Goal: Task Accomplishment & Management: Use online tool/utility

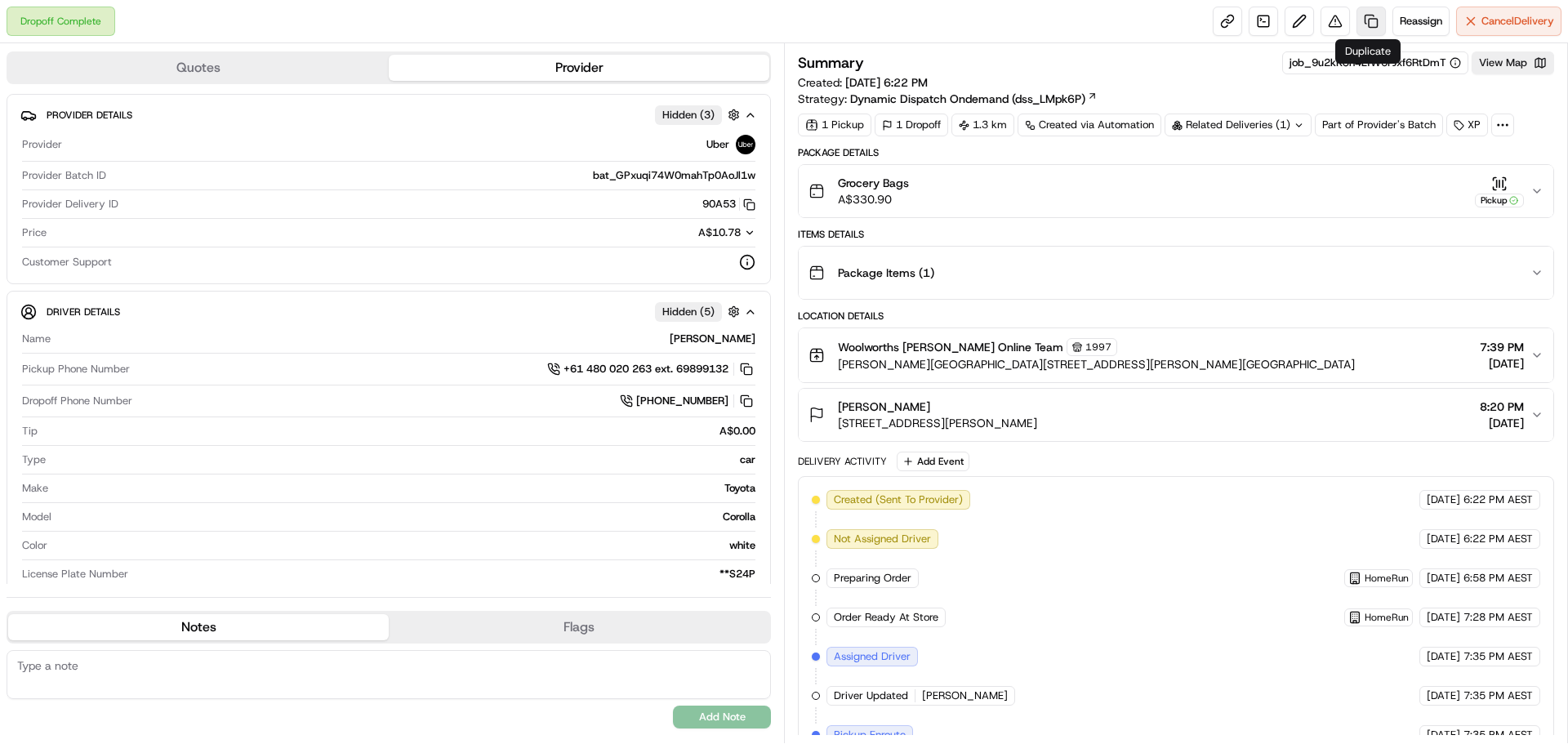
click at [1365, 18] on link at bounding box center [1371, 21] width 29 height 29
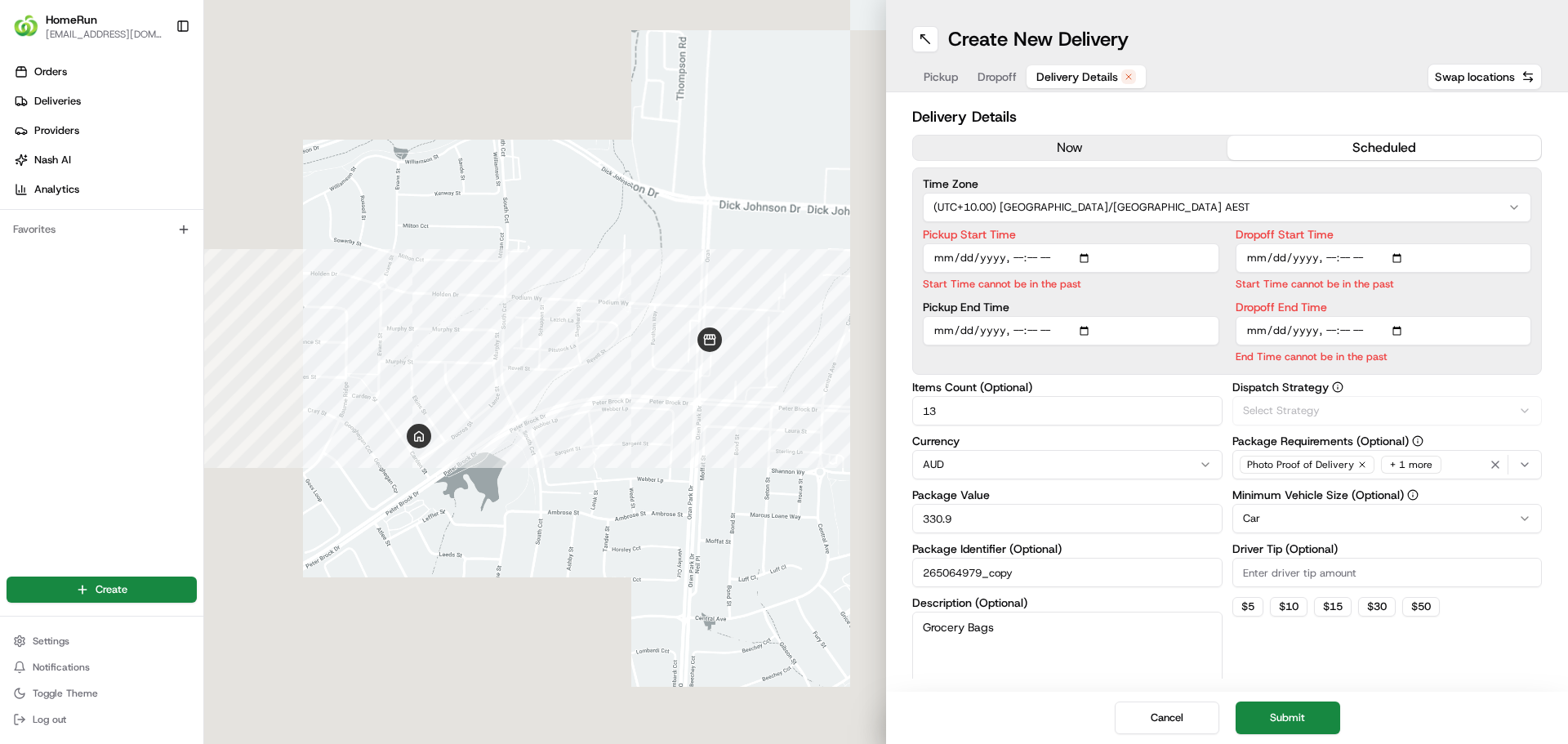
click at [1114, 77] on span "Delivery Details" at bounding box center [1077, 77] width 82 height 16
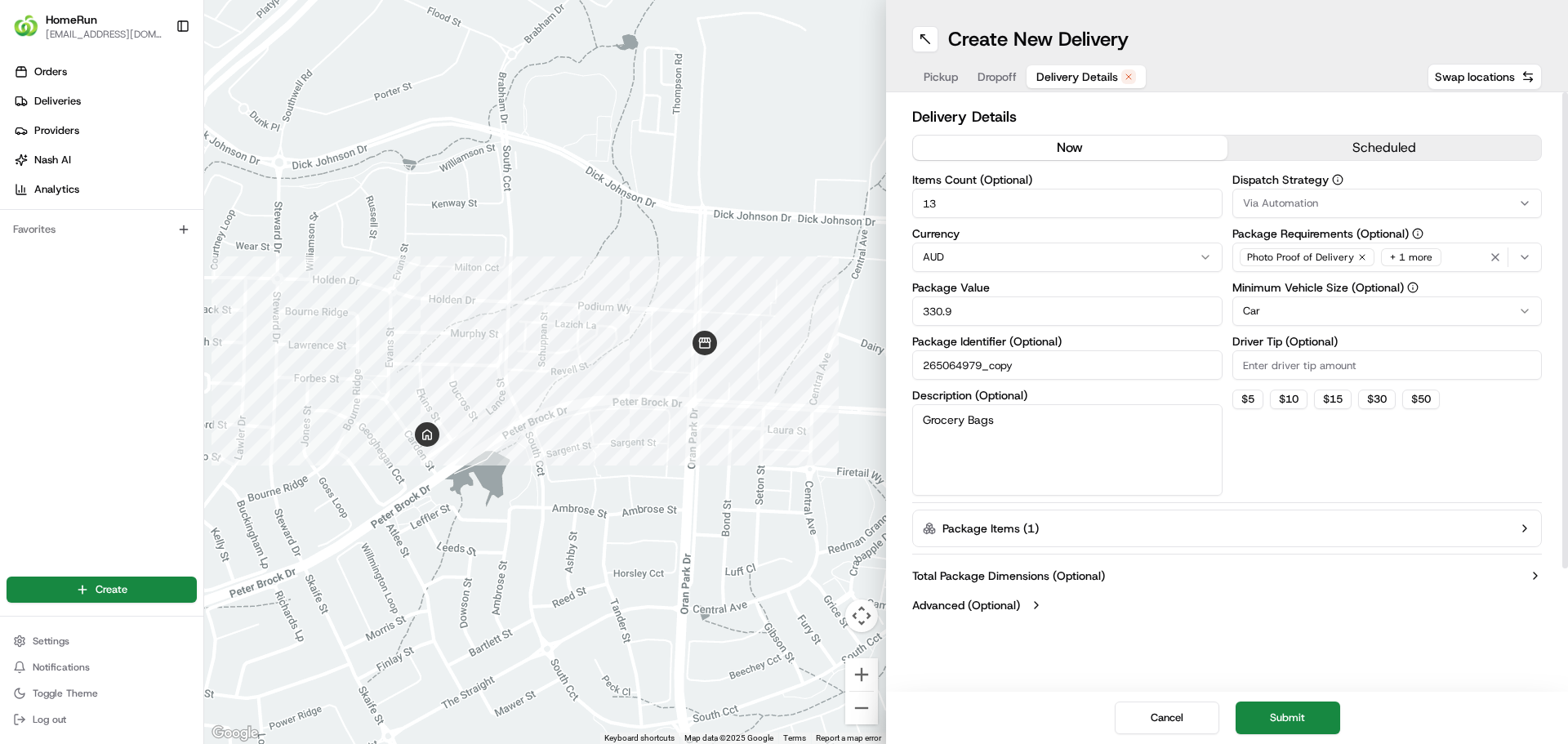
click at [1045, 146] on button "now" at bounding box center [1069, 148] width 314 height 25
click at [1279, 724] on button "Submit" at bounding box center [1288, 718] width 104 height 33
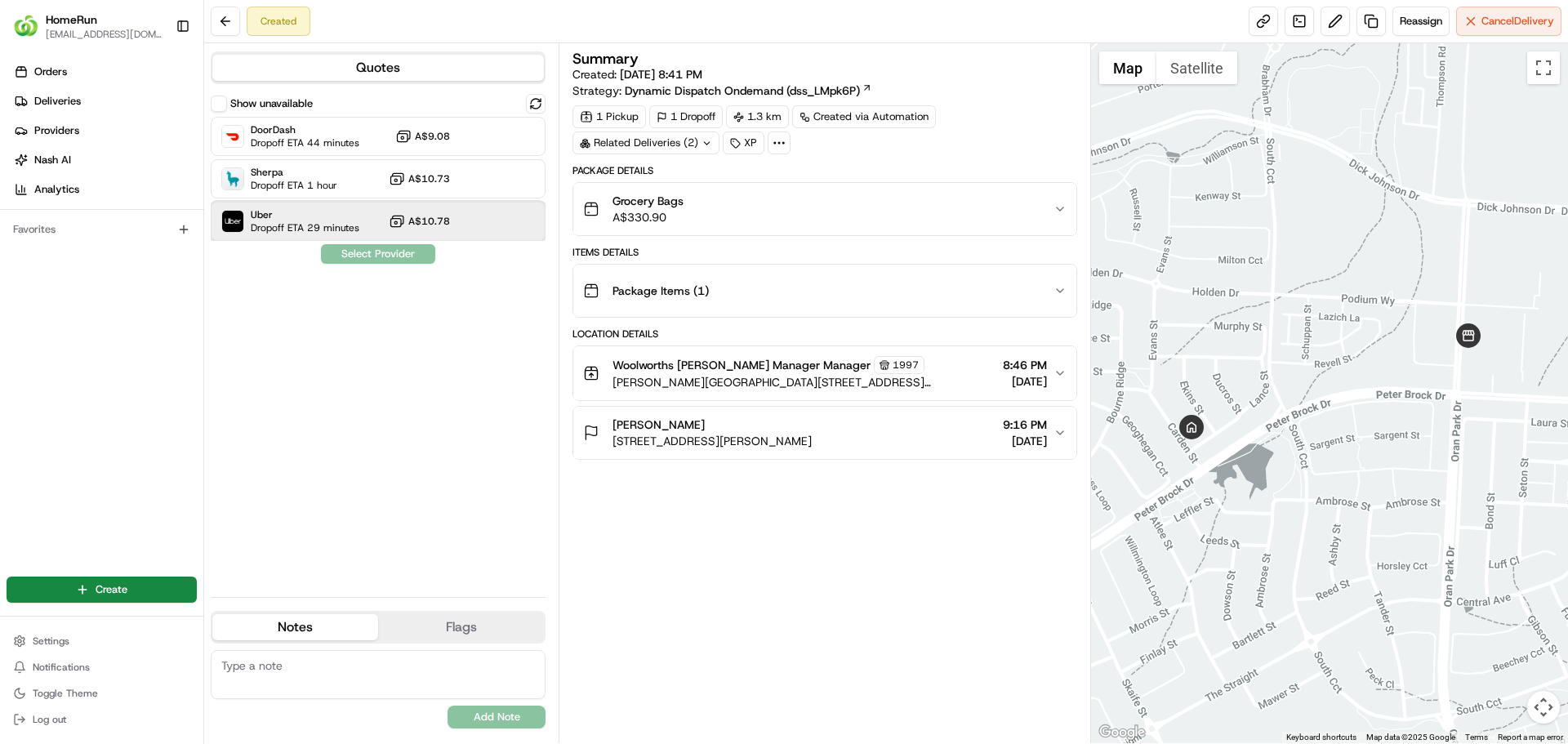
click at [312, 220] on span "Uber" at bounding box center [305, 214] width 109 height 13
click at [381, 257] on button "Assign Provider" at bounding box center [378, 253] width 116 height 19
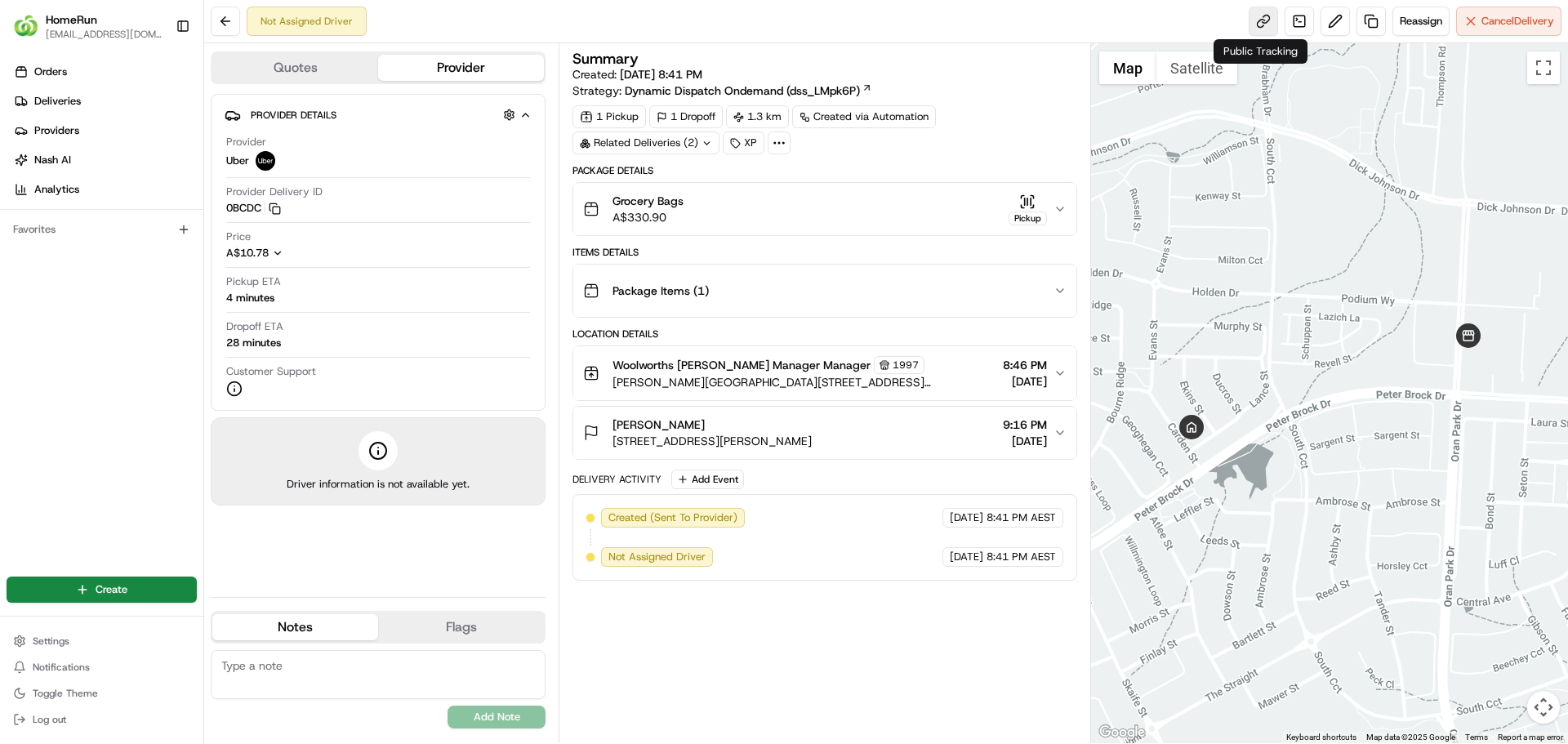
click at [1261, 29] on link at bounding box center [1264, 21] width 29 height 29
